Goal: Navigation & Orientation: Find specific page/section

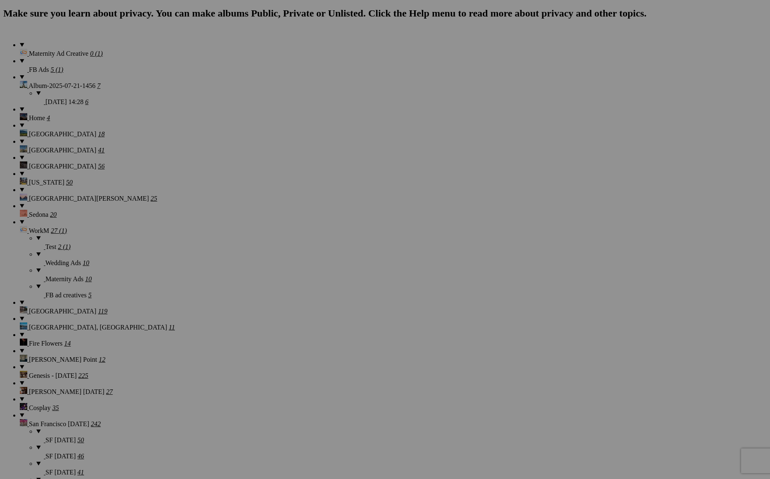
scroll to position [594, 0]
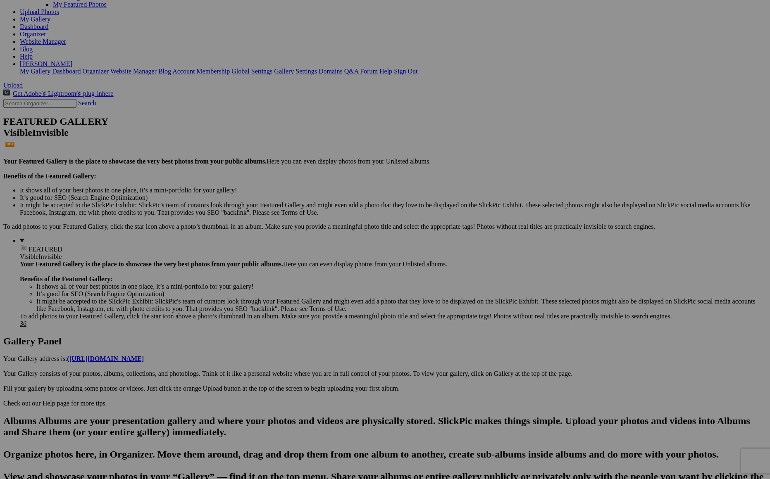
scroll to position [0, 0]
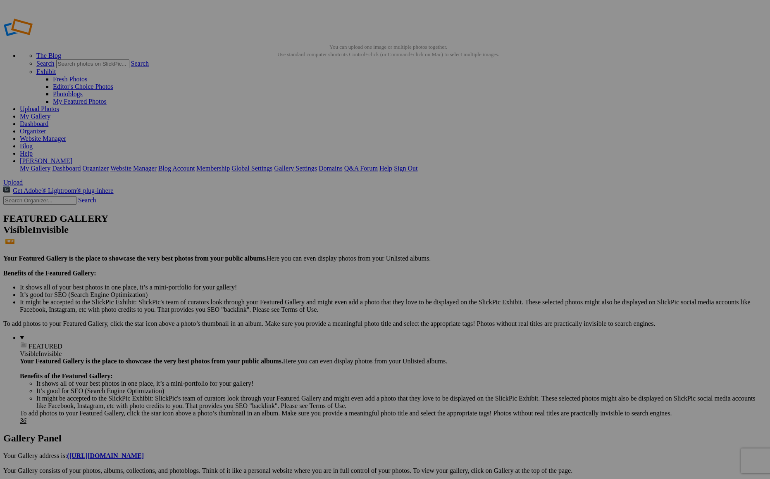
scroll to position [594, 0]
